Goal: Task Accomplishment & Management: Use online tool/utility

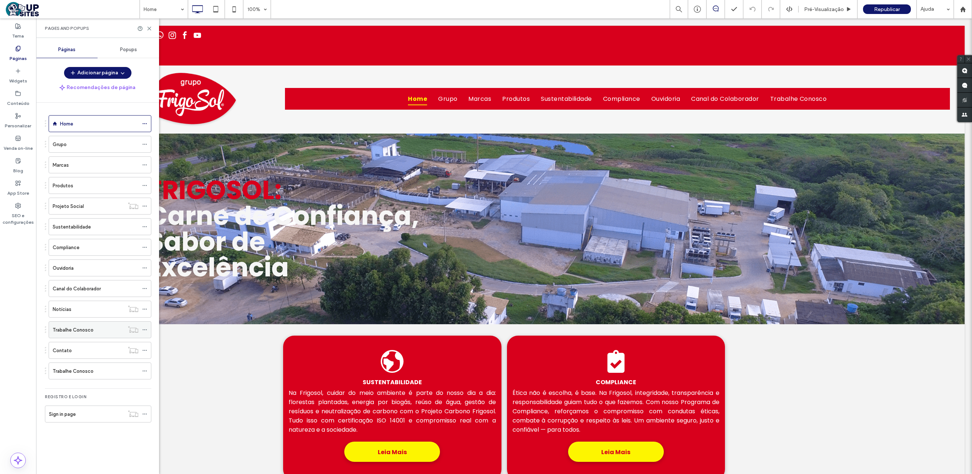
click at [84, 329] on label "Trabalhe Conosco" at bounding box center [73, 330] width 41 height 13
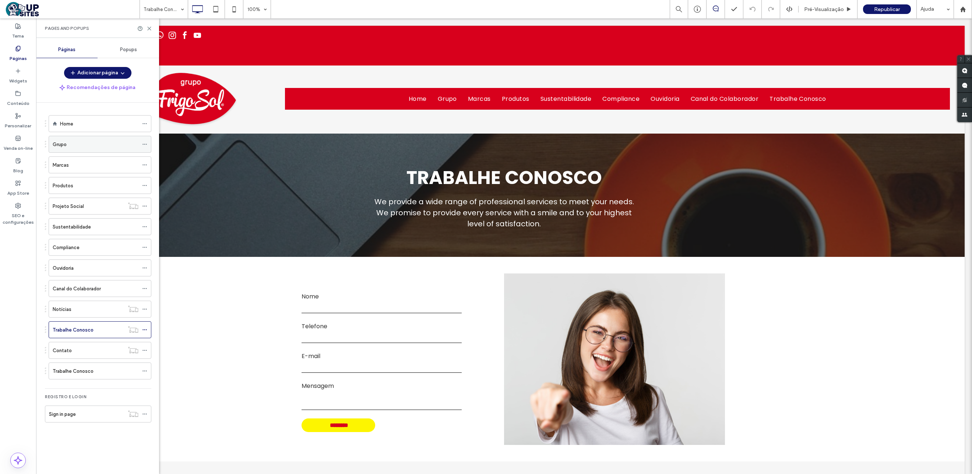
click at [75, 147] on div "Grupo" at bounding box center [96, 145] width 86 height 8
click at [80, 127] on div "Home" at bounding box center [99, 124] width 78 height 8
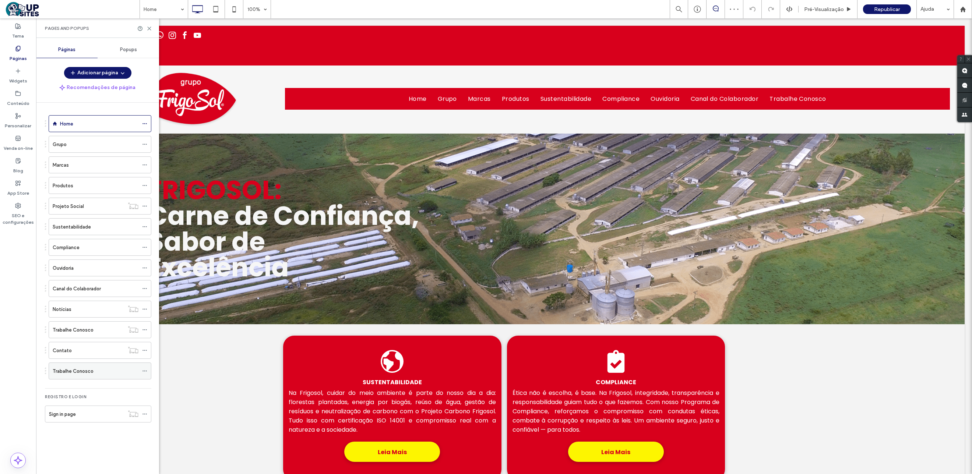
click at [84, 369] on label "Trabalhe Conosco" at bounding box center [73, 371] width 41 height 13
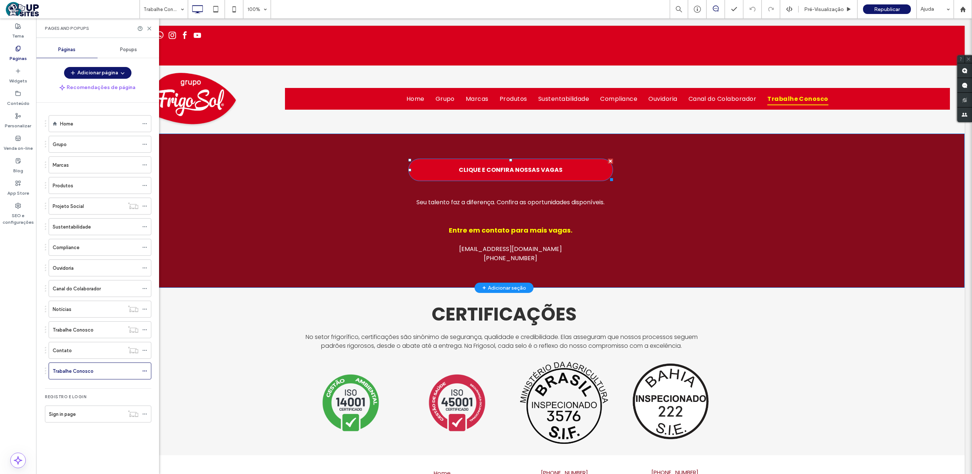
click at [525, 168] on span "CLIQUE E CONFIRA NOSSAS VAGAS" at bounding box center [511, 169] width 104 height 9
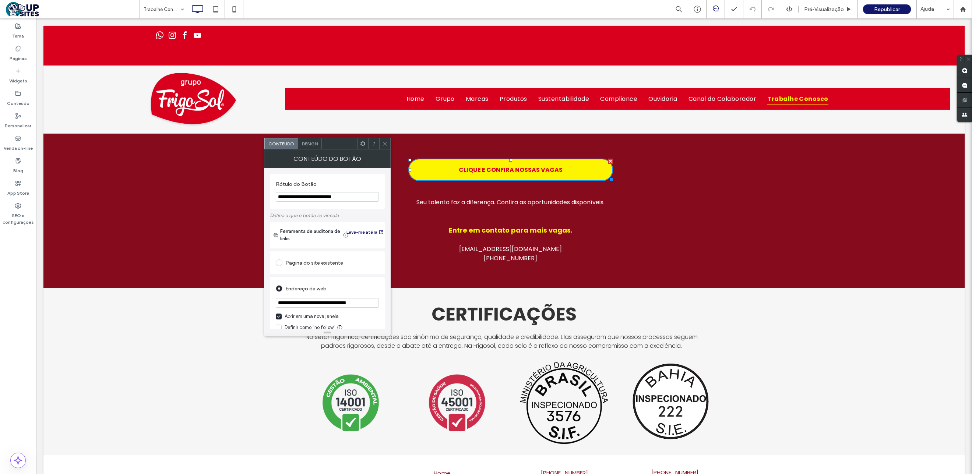
drag, startPoint x: 367, startPoint y: 303, endPoint x: 264, endPoint y: 300, distance: 103.1
click at [266, 300] on div "**********" at bounding box center [327, 248] width 127 height 161
paste input "*****"
drag, startPoint x: 333, startPoint y: 323, endPoint x: 263, endPoint y: 305, distance: 72.1
click at [324, 301] on input "**********" at bounding box center [327, 303] width 103 height 10
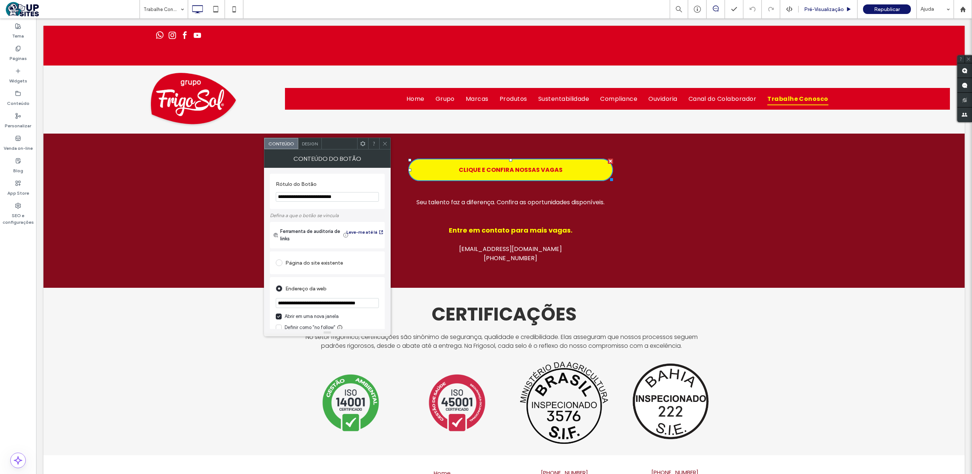
type input "**********"
click at [383, 144] on icon at bounding box center [385, 144] width 6 height 6
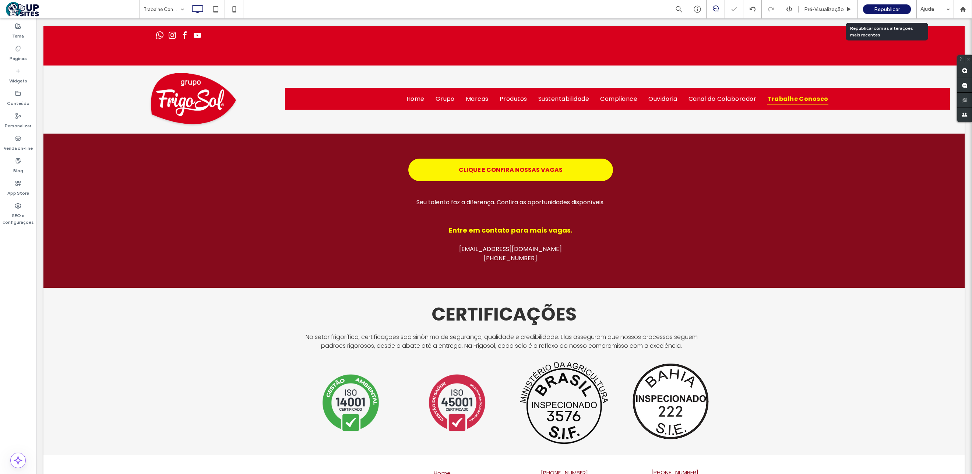
click at [875, 7] on span "Republicar" at bounding box center [887, 9] width 26 height 6
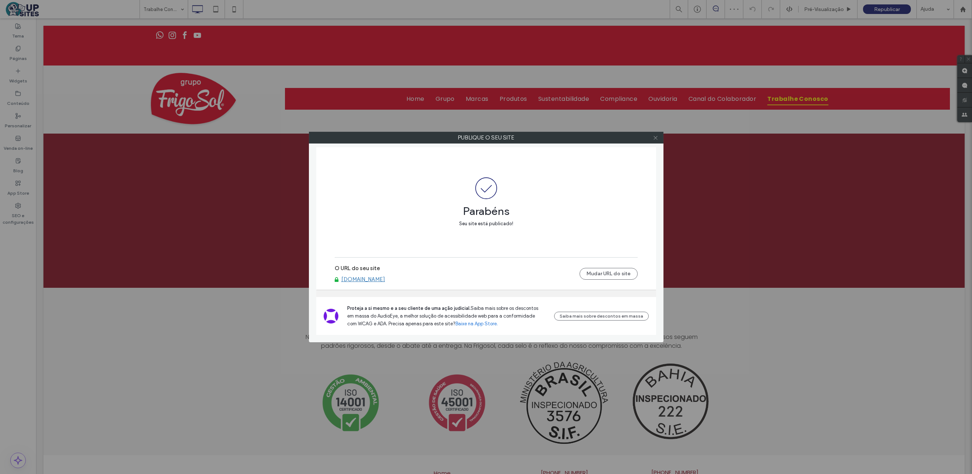
click at [654, 140] on use at bounding box center [656, 138] width 4 height 4
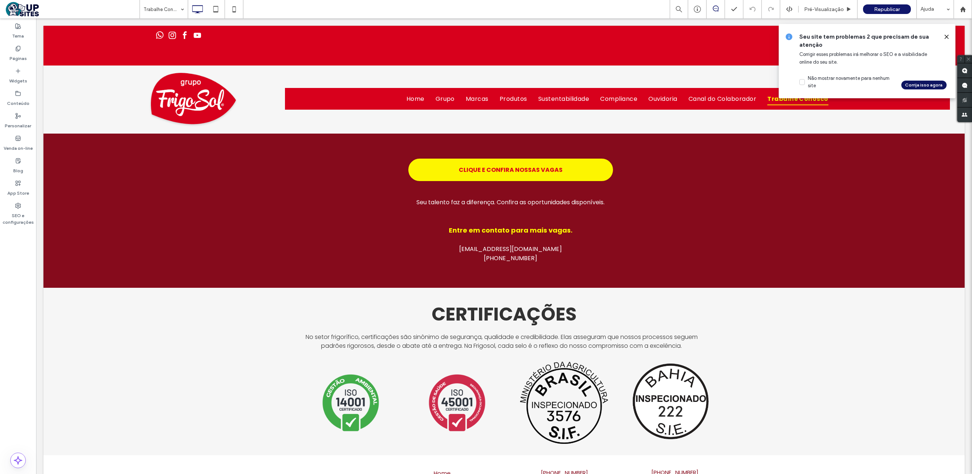
click at [923, 84] on button "Corrija isso agora" at bounding box center [923, 85] width 45 height 9
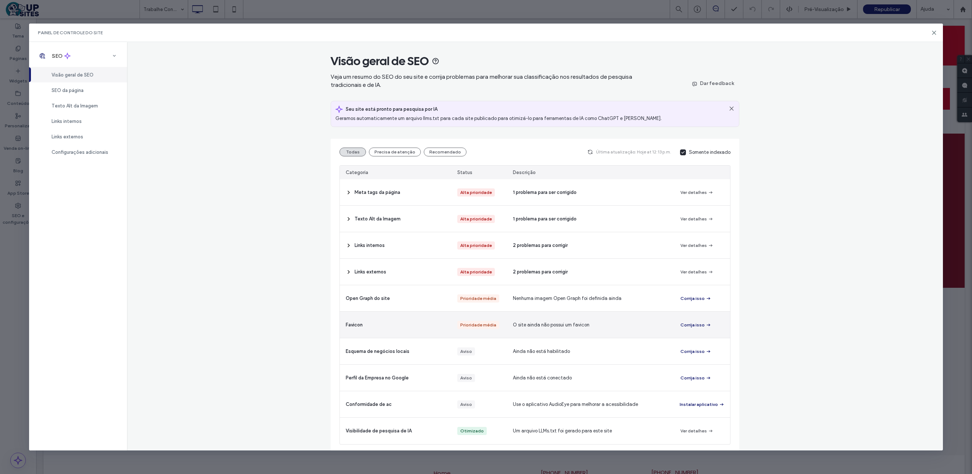
scroll to position [3, 0]
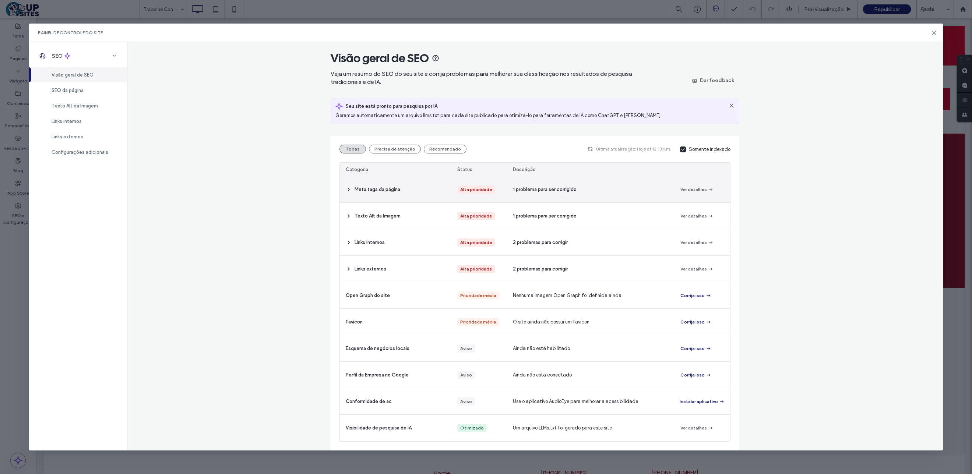
click at [346, 187] on icon at bounding box center [349, 190] width 6 height 6
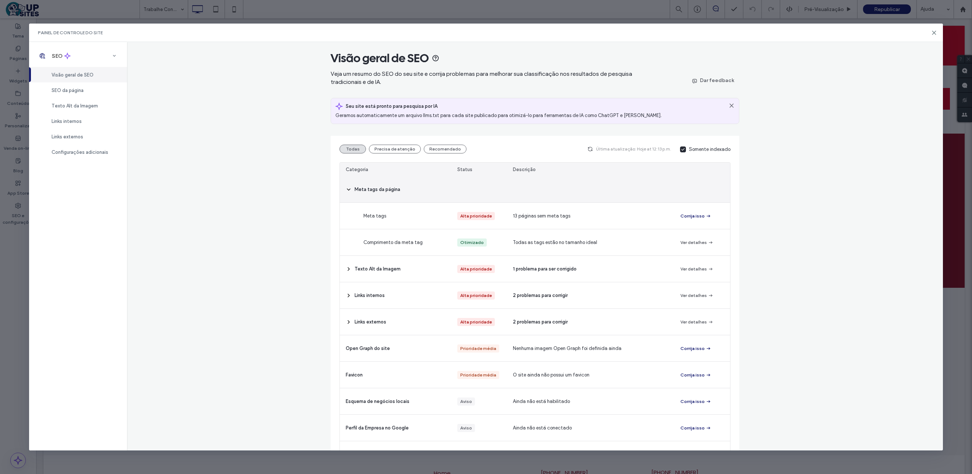
click at [347, 188] on icon at bounding box center [349, 190] width 6 height 6
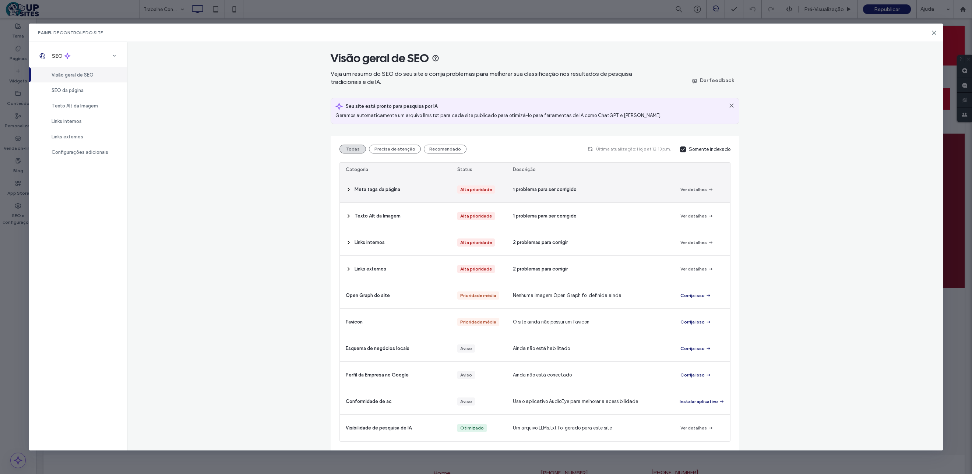
click at [690, 190] on button "Ver detalhes" at bounding box center [696, 189] width 33 height 9
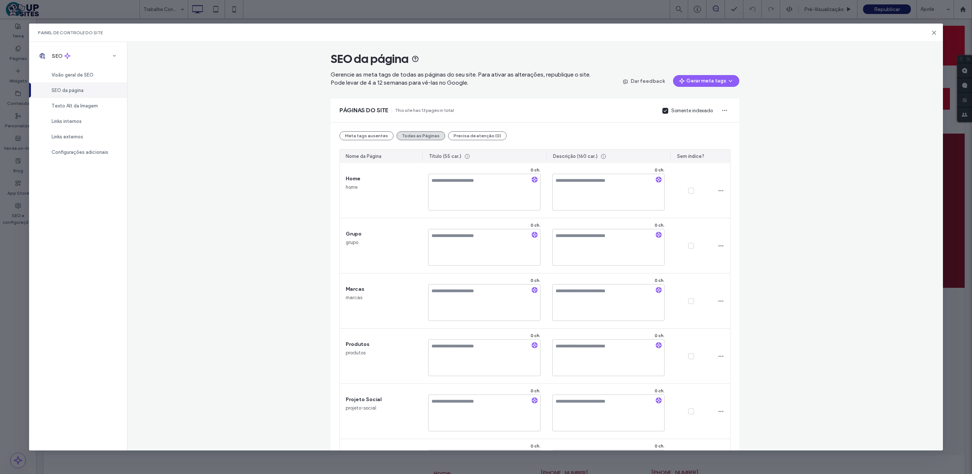
scroll to position [0, 0]
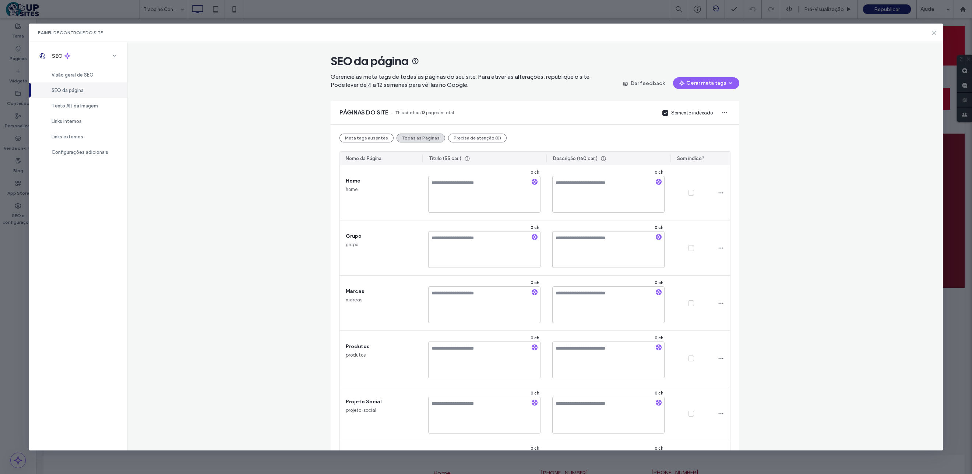
click at [936, 34] on icon at bounding box center [934, 33] width 6 height 6
